Goal: Register for event/course

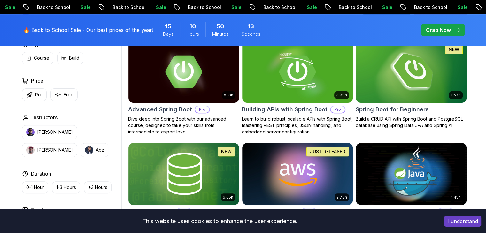
scroll to position [195, 0]
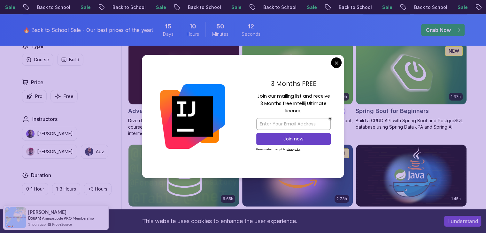
click at [391, 91] on img at bounding box center [411, 73] width 116 height 65
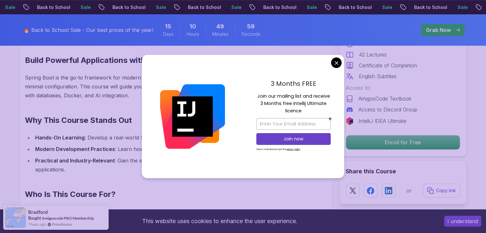
scroll to position [419, 0]
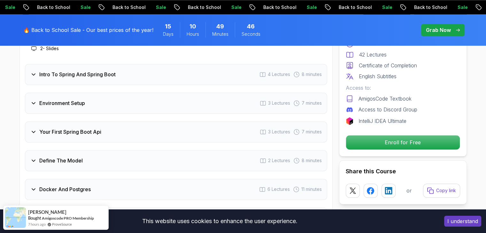
scroll to position [885, 0]
click at [40, 72] on h3 "Intro To Spring And Spring Boot" at bounding box center [77, 76] width 76 height 8
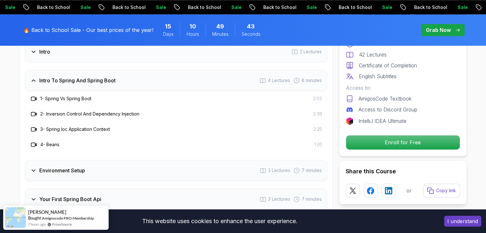
click at [41, 165] on div "Environment Setup 3 Lectures 7 minutes" at bounding box center [176, 170] width 302 height 21
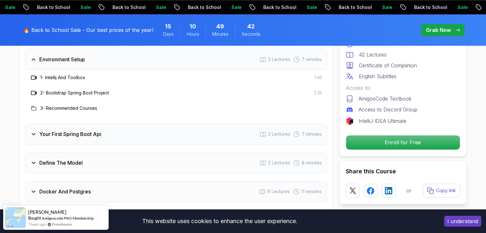
scroll to position [902, 0]
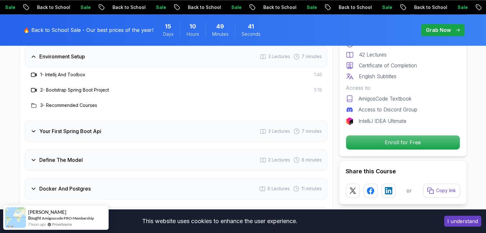
click at [55, 128] on h3 "Your First Spring Boot Api" at bounding box center [70, 132] width 62 height 8
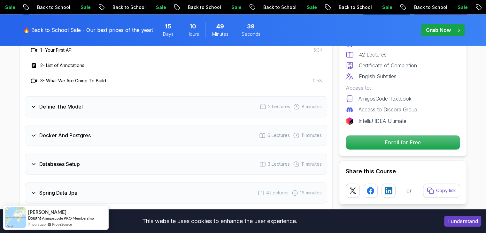
scroll to position [956, 0]
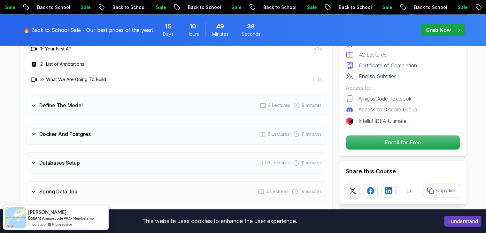
click at [56, 102] on h3 "Define The Model" at bounding box center [60, 106] width 43 height 8
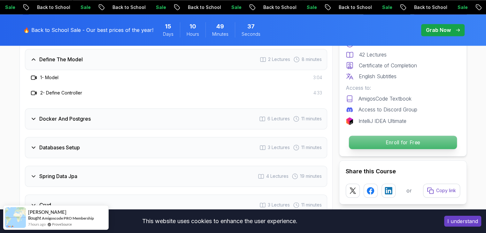
click at [386, 140] on p "Enroll for Free" at bounding box center [403, 142] width 108 height 13
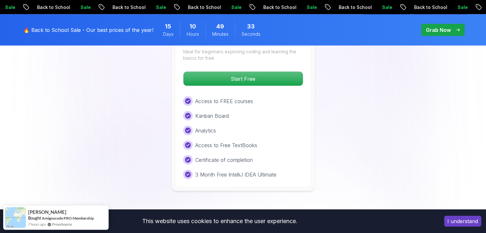
scroll to position [1385, 0]
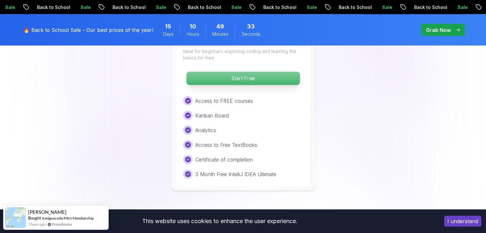
click at [235, 72] on p "Start Free" at bounding box center [242, 78] width 113 height 13
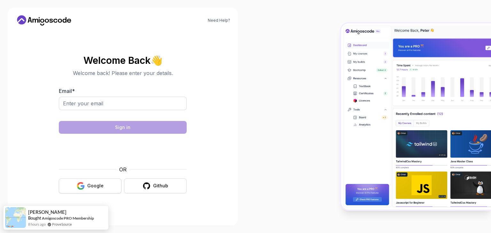
click at [105, 185] on button "Google" at bounding box center [90, 186] width 63 height 15
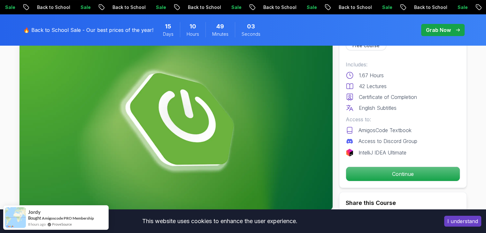
scroll to position [96, 0]
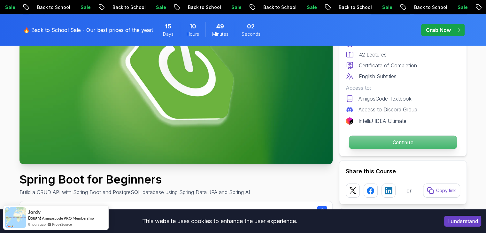
click at [406, 144] on p "Continue" at bounding box center [403, 142] width 108 height 13
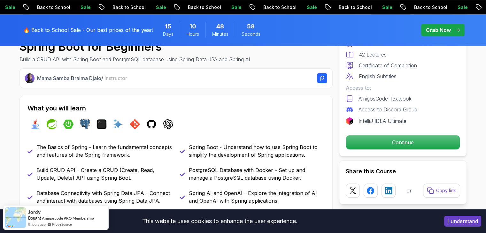
scroll to position [230, 0]
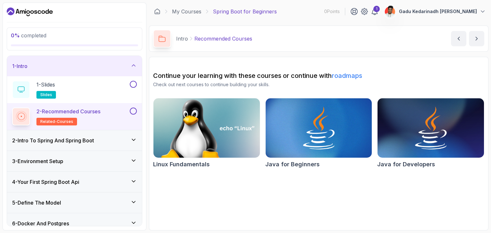
click at [214, 127] on img at bounding box center [207, 128] width 112 height 63
click at [99, 125] on div "2 - Recommended Courses related-courses" at bounding box center [74, 116] width 135 height 27
click at [104, 95] on div "1 - Slides slides" at bounding box center [70, 90] width 116 height 18
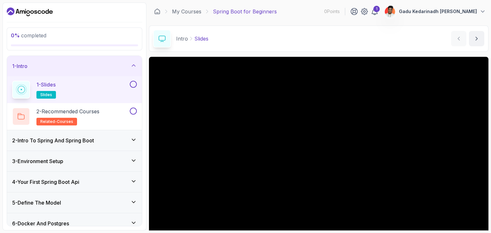
click at [134, 83] on button at bounding box center [133, 84] width 7 height 7
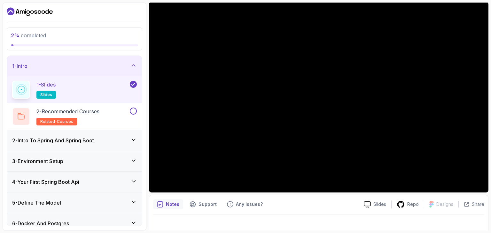
scroll to position [61, 0]
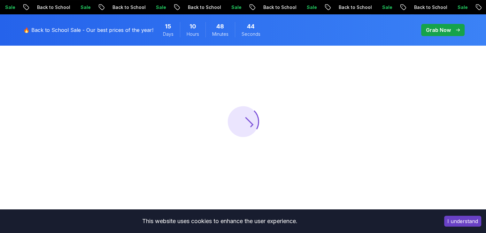
scroll to position [64, 0]
